Goal: Navigation & Orientation: Find specific page/section

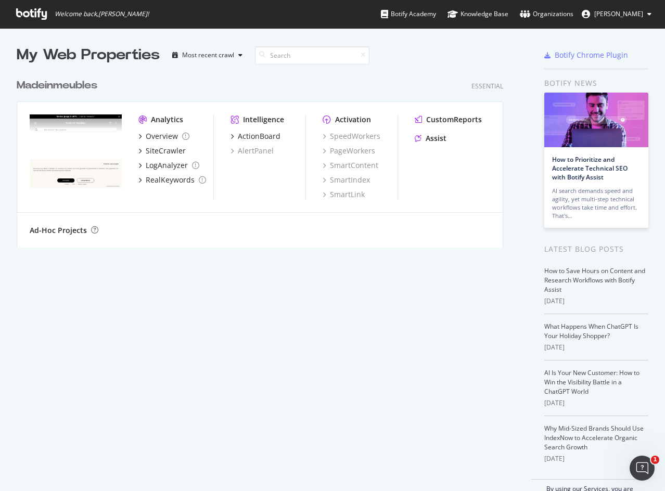
click at [614, 11] on span "[PERSON_NAME]" at bounding box center [618, 13] width 49 height 9
click at [510, 72] on div "My Web Properties Most recent crawl Madeinmeubles Essential Analytics Overview …" at bounding box center [274, 273] width 515 height 457
click at [67, 171] on img "grid" at bounding box center [76, 151] width 92 height 74
click at [68, 232] on div "Ad-Hoc Projects" at bounding box center [58, 230] width 57 height 10
click at [77, 83] on div "Madeinmeubles" at bounding box center [57, 85] width 81 height 15
